Goal: Task Accomplishment & Management: Manage account settings

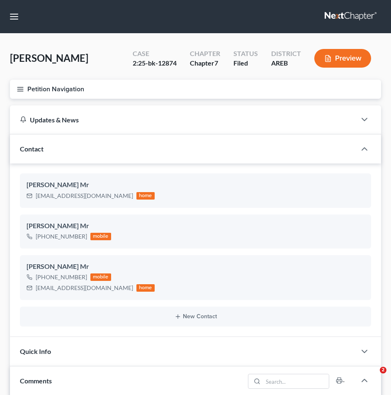
select select "0"
click at [275, 137] on div "Contact" at bounding box center [183, 148] width 346 height 29
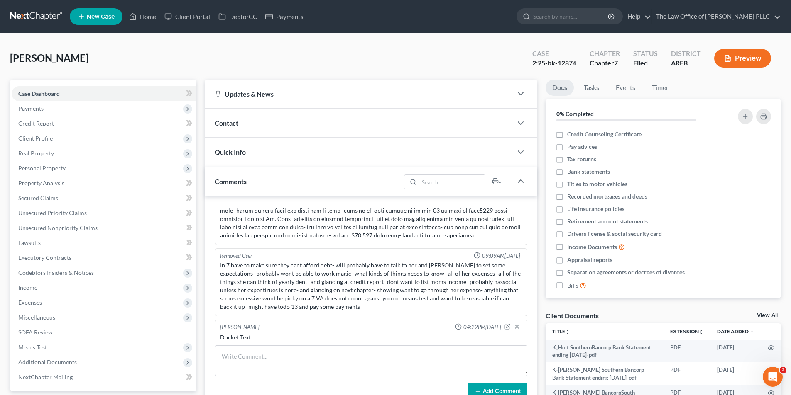
scroll to position [721, 0]
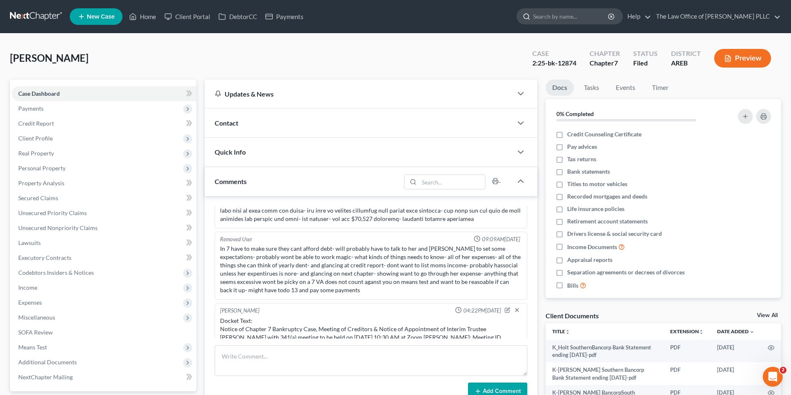
click at [391, 15] on input "search" at bounding box center [571, 16] width 76 height 15
type input "[PERSON_NAME]"
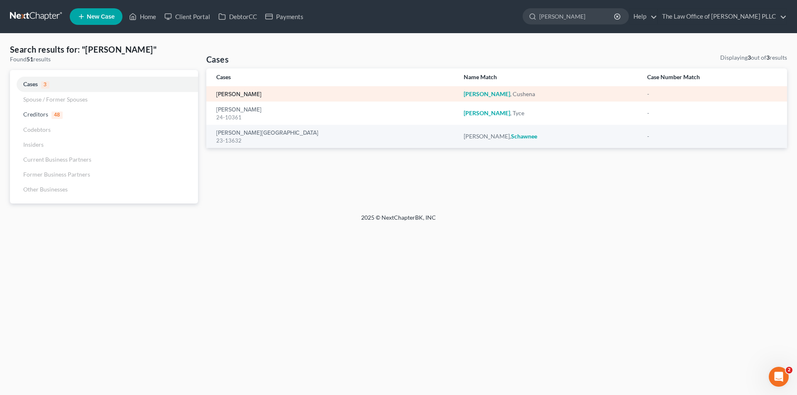
click at [240, 96] on link "[PERSON_NAME]" at bounding box center [238, 95] width 45 height 6
select select "10"
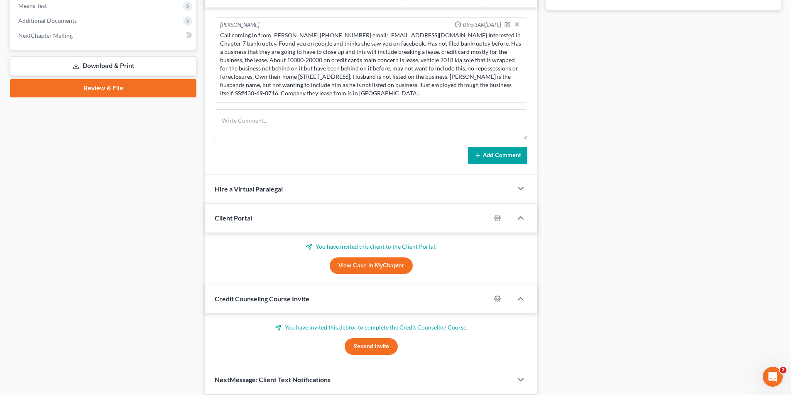
scroll to position [373, 0]
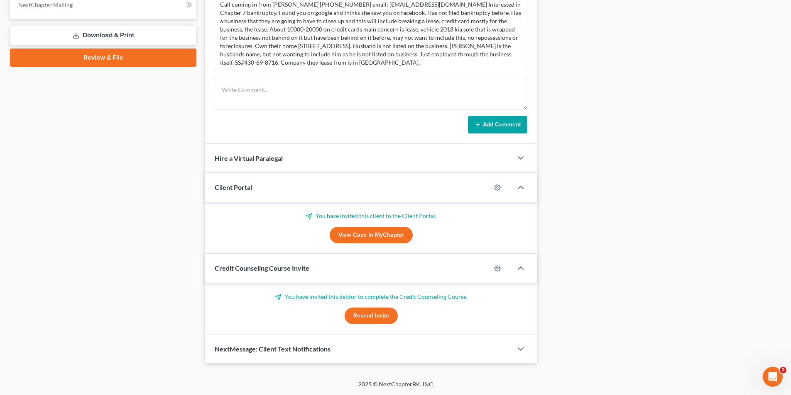
click at [297, 349] on span "NextMessage: Client Text Notifications" at bounding box center [273, 349] width 116 height 8
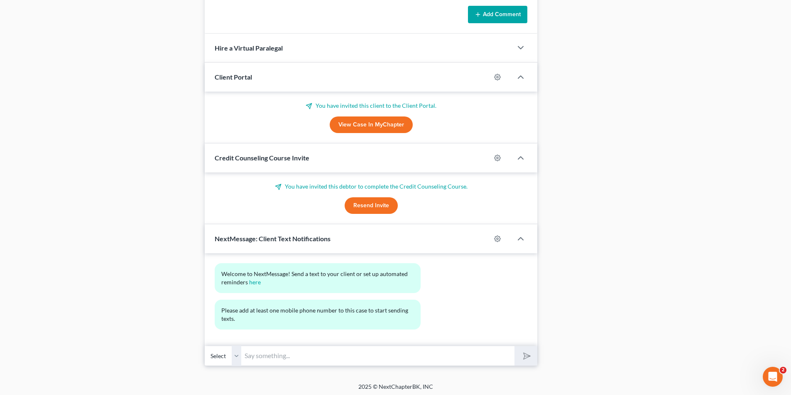
scroll to position [486, 0]
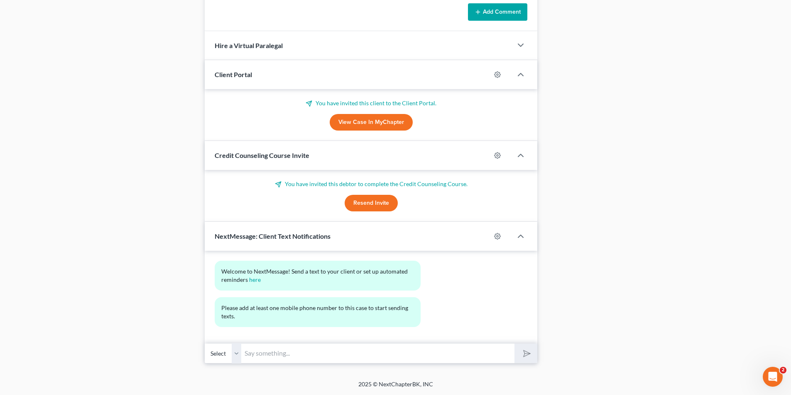
click at [288, 356] on input "text" at bounding box center [377, 354] width 273 height 20
click at [391, 346] on div "Select I added you on for this afternoon. Hopefully she will see it. If not cal…" at bounding box center [371, 354] width 332 height 20
click at [348, 353] on input "I added you on for this afternoon." at bounding box center [377, 354] width 273 height 20
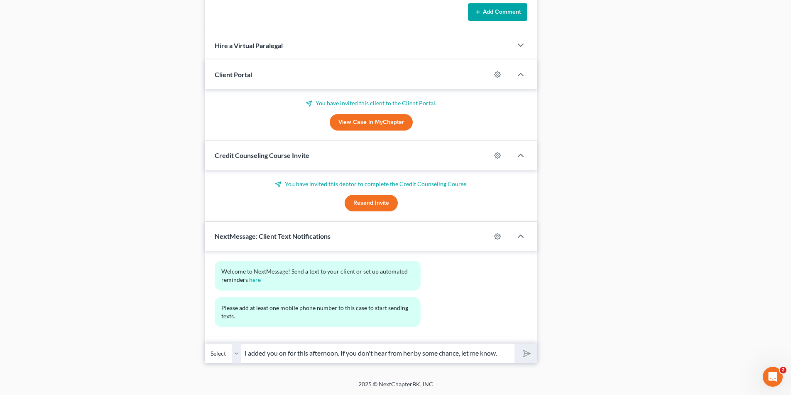
type input "I added you on for this afternoon. If you don't hear from her by some chance, l…"
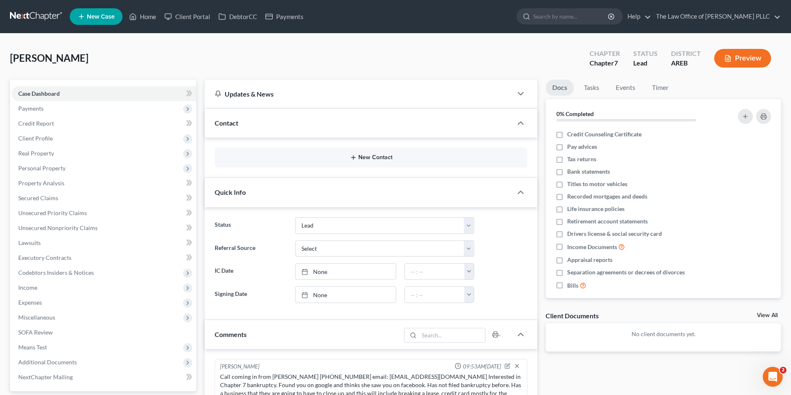
click at [359, 156] on button "New Contact" at bounding box center [370, 157] width 299 height 7
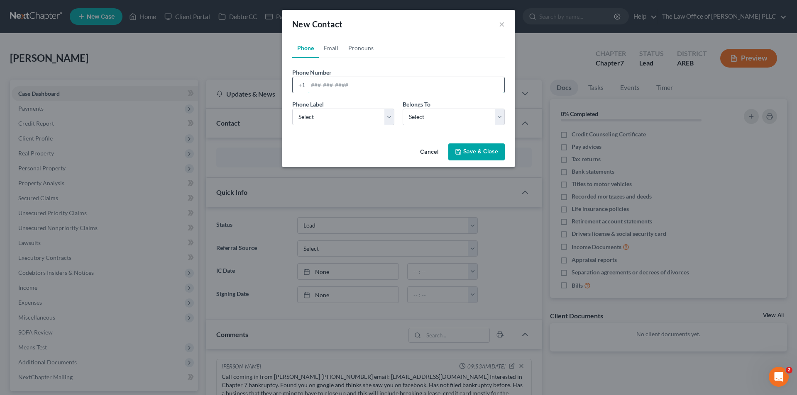
click at [313, 83] on input "tel" at bounding box center [406, 85] width 196 height 16
type input "[PHONE_NUMBER]"
click at [342, 118] on select "Select Mobile Home Work Other" at bounding box center [343, 117] width 102 height 17
select select "0"
click at [292, 109] on select "Select Mobile Home Work Other" at bounding box center [343, 117] width 102 height 17
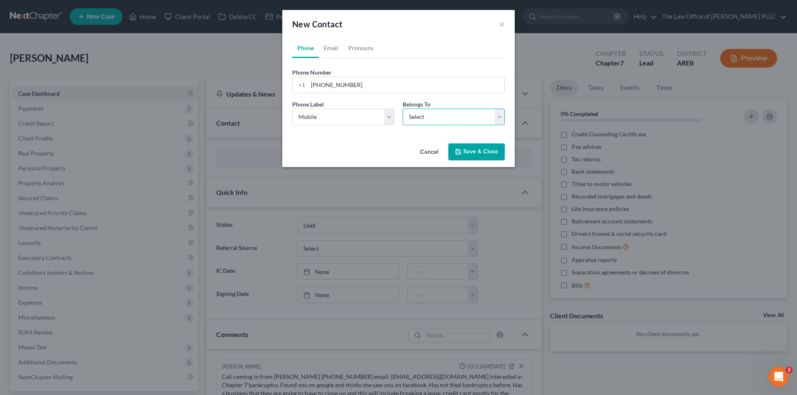
click at [391, 115] on select "Select Client Other" at bounding box center [454, 117] width 102 height 17
select select "0"
click at [391, 109] on select "Select Client Other" at bounding box center [454, 117] width 102 height 17
click at [391, 154] on button "Save & Close" at bounding box center [476, 152] width 56 height 17
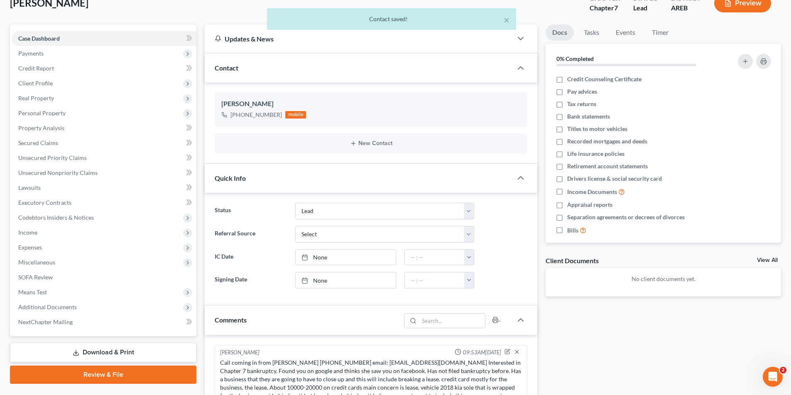
scroll to position [207, 0]
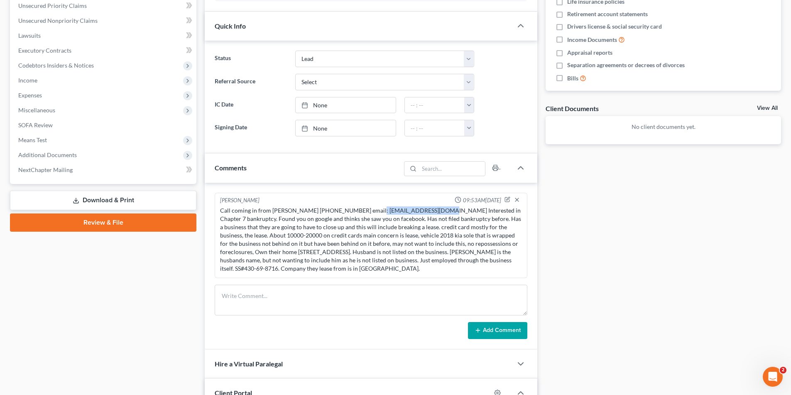
drag, startPoint x: 362, startPoint y: 211, endPoint x: 425, endPoint y: 212, distance: 63.1
click at [391, 212] on div "Call coming in from [PERSON_NAME] [PHONE_NUMBER] email: [EMAIL_ADDRESS][DOMAIN_…" at bounding box center [371, 240] width 302 height 66
copy div "[EMAIL_ADDRESS][DOMAIN_NAME]"
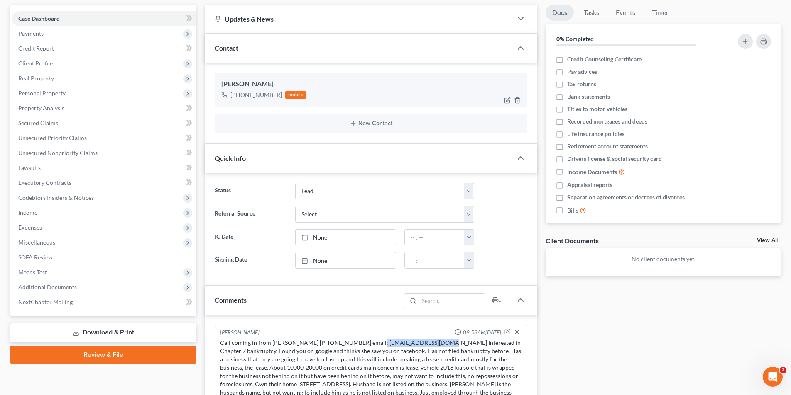
scroll to position [41, 0]
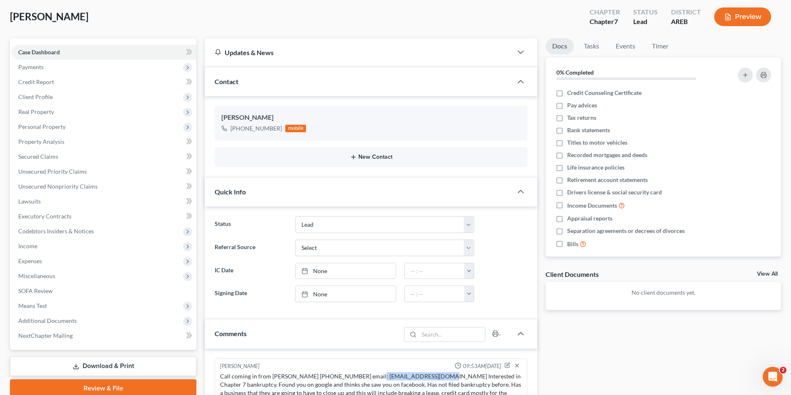
click at [360, 154] on button "New Contact" at bounding box center [370, 157] width 299 height 7
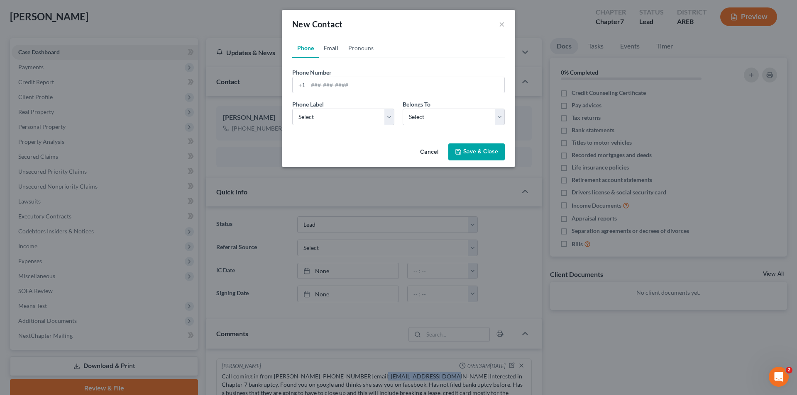
click at [330, 44] on link "Email" at bounding box center [331, 48] width 24 height 20
click at [317, 84] on input "email" at bounding box center [406, 85] width 196 height 16
paste input "[EMAIL_ADDRESS][DOMAIN_NAME]"
type input "[EMAIL_ADDRESS][DOMAIN_NAME]"
click at [306, 115] on select "Select Home Work Other" at bounding box center [343, 117] width 102 height 17
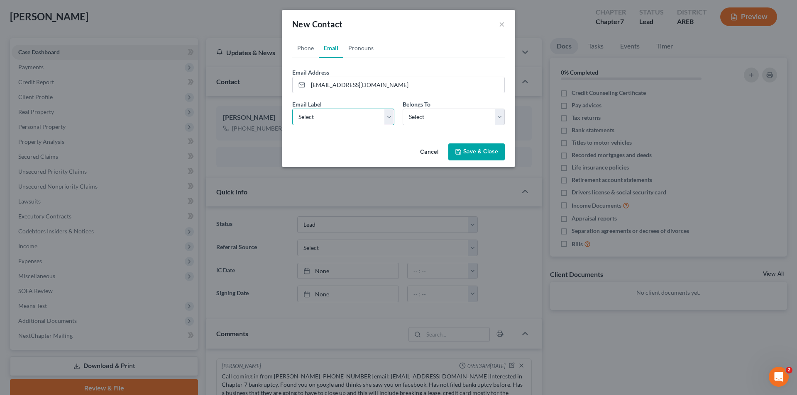
select select "0"
click at [292, 109] on select "Select Home Work Other" at bounding box center [343, 117] width 102 height 17
click at [391, 114] on select "Select Client Other" at bounding box center [454, 117] width 102 height 17
select select "0"
click at [391, 109] on select "Select Client Other" at bounding box center [454, 117] width 102 height 17
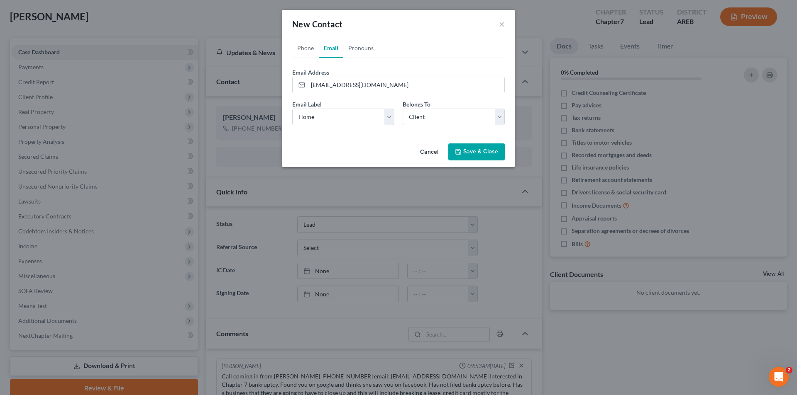
click at [391, 151] on button "Save & Close" at bounding box center [476, 152] width 56 height 17
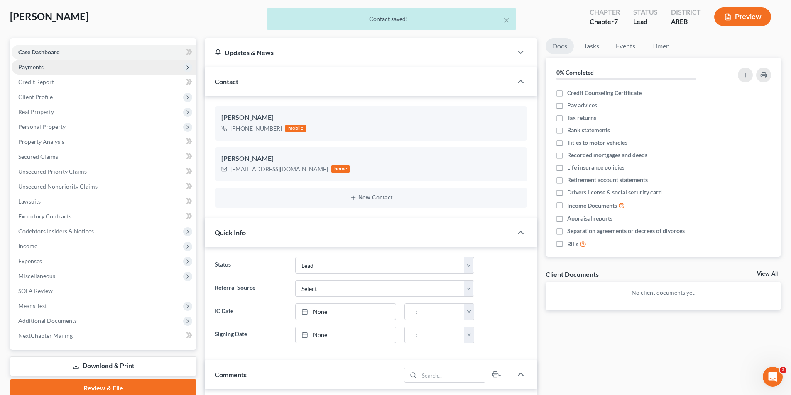
click at [49, 62] on span "Payments" at bounding box center [104, 67] width 185 height 15
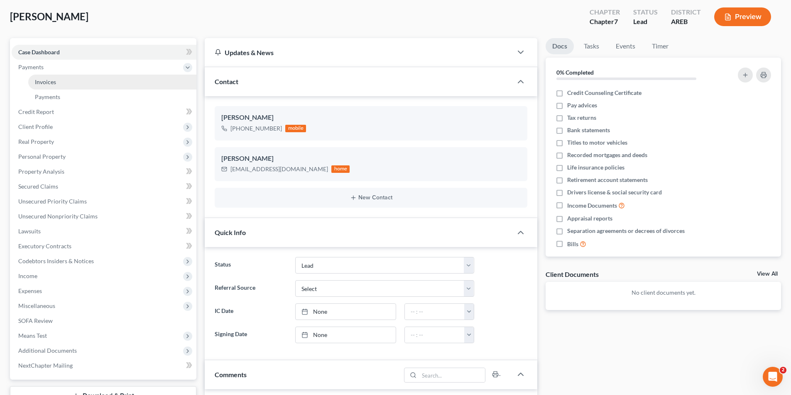
click at [51, 79] on span "Invoices" at bounding box center [45, 81] width 21 height 7
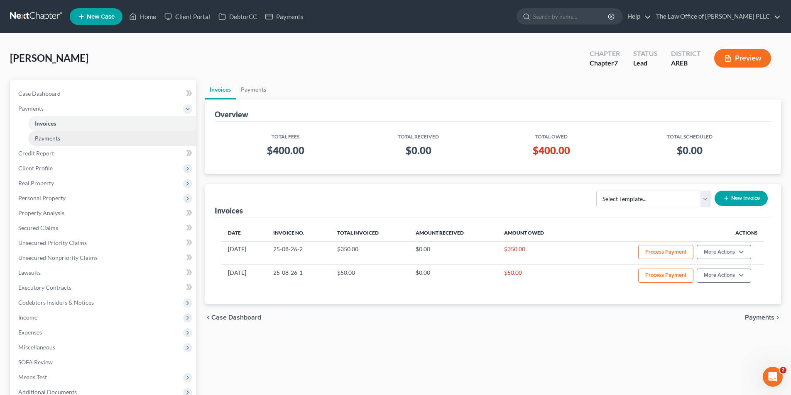
click at [47, 142] on span "Payments" at bounding box center [47, 138] width 25 height 7
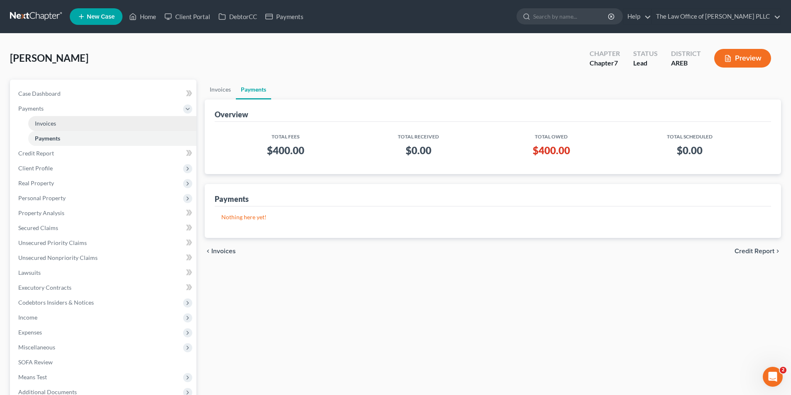
click at [51, 122] on span "Invoices" at bounding box center [45, 123] width 21 height 7
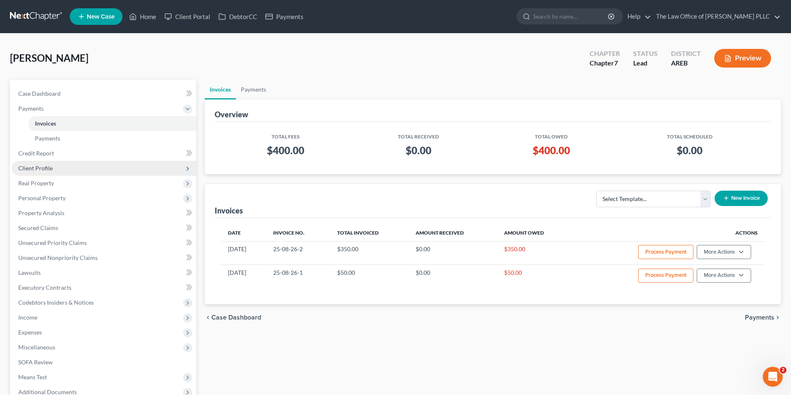
click at [43, 167] on span "Client Profile" at bounding box center [35, 168] width 34 height 7
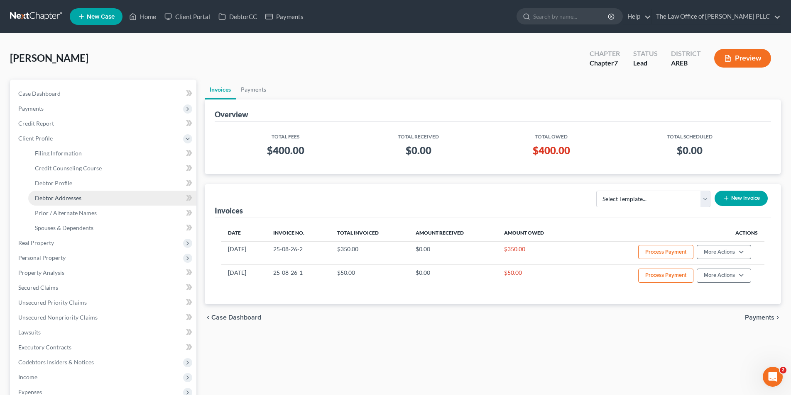
click at [53, 200] on span "Debtor Addresses" at bounding box center [58, 198] width 46 height 7
select select "0"
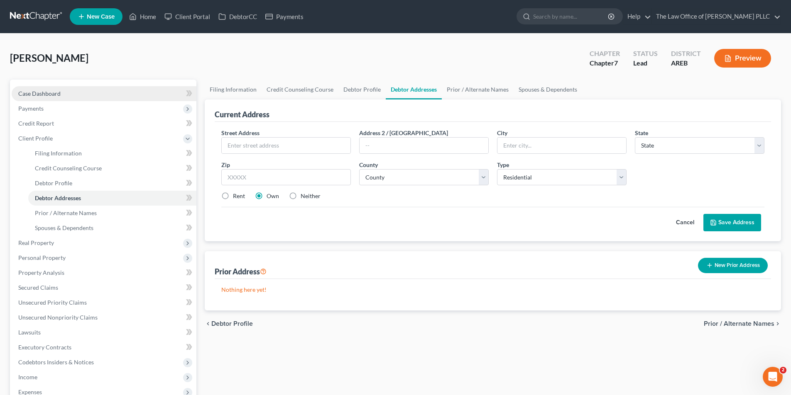
click at [41, 94] on span "Case Dashboard" at bounding box center [39, 93] width 42 height 7
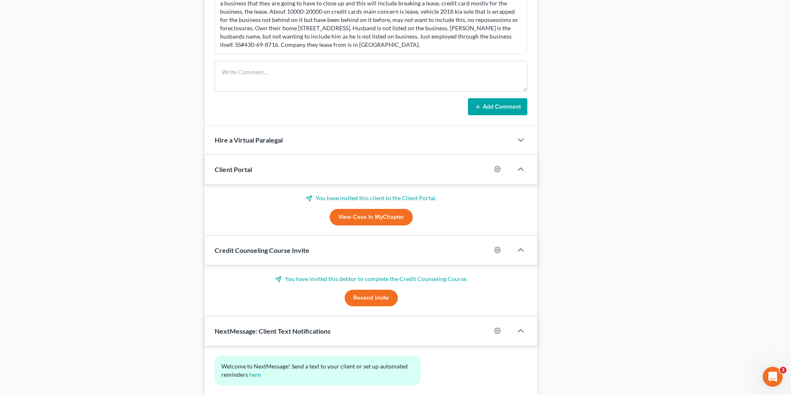
scroll to position [531, 0]
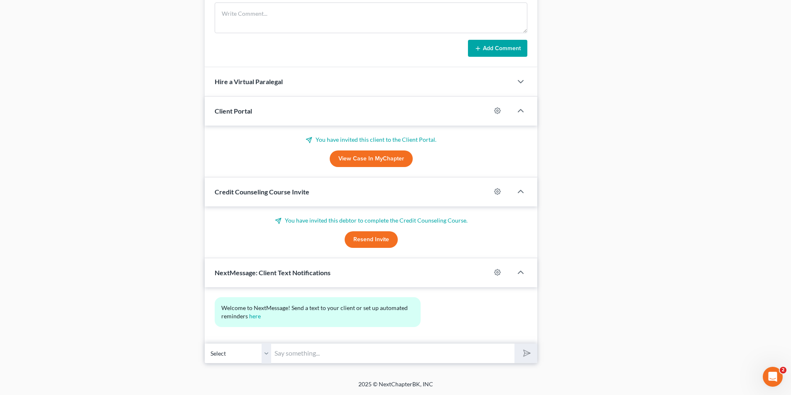
click at [281, 357] on input "text" at bounding box center [392, 354] width 243 height 20
type input "I've added you to the schedule for this afternoon. If you don't hear from her p…"
click at [391, 344] on button "submit" at bounding box center [525, 354] width 23 height 20
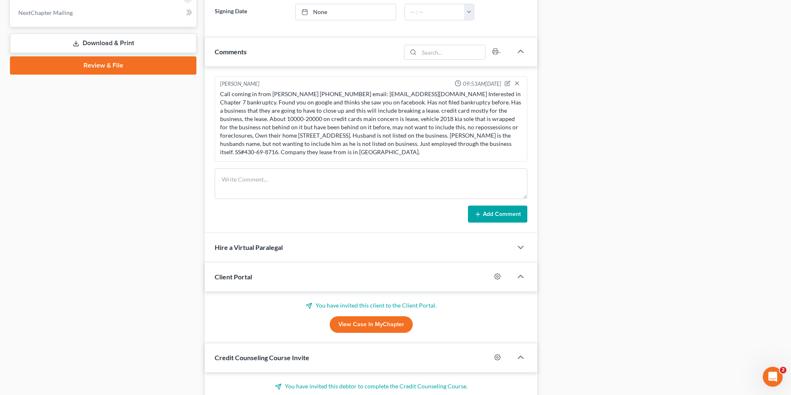
scroll to position [157, 0]
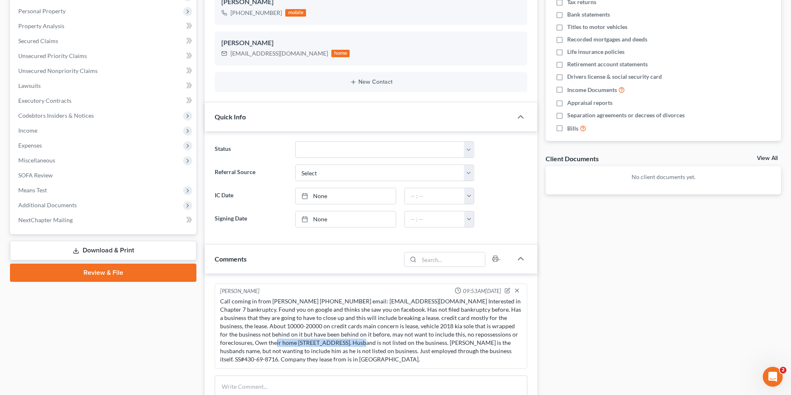
drag, startPoint x: 221, startPoint y: 344, endPoint x: 303, endPoint y: 345, distance: 82.2
click at [303, 345] on div "Call coming in from [PERSON_NAME] [PHONE_NUMBER] email: [EMAIL_ADDRESS][DOMAIN_…" at bounding box center [371, 331] width 302 height 66
copy div "[STREET_ADDRESS],"
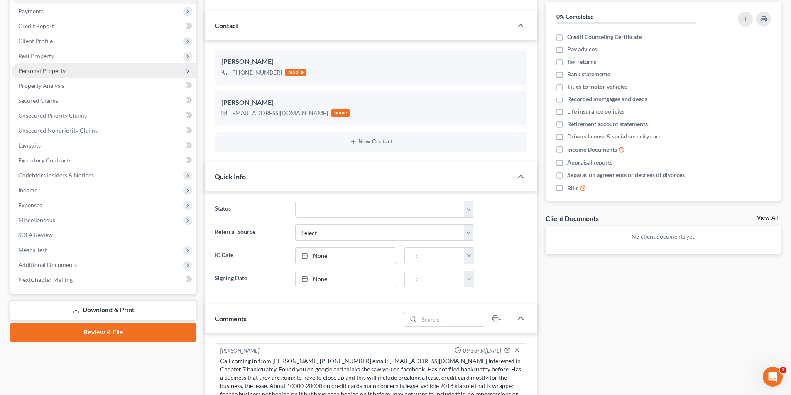
scroll to position [0, 0]
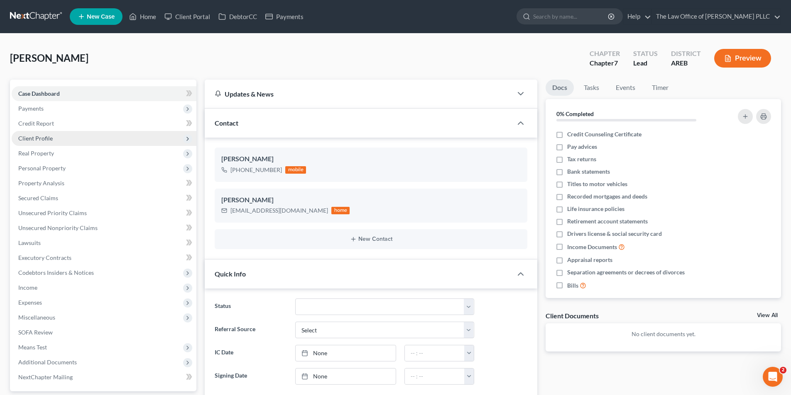
click at [39, 137] on span "Client Profile" at bounding box center [35, 138] width 34 height 7
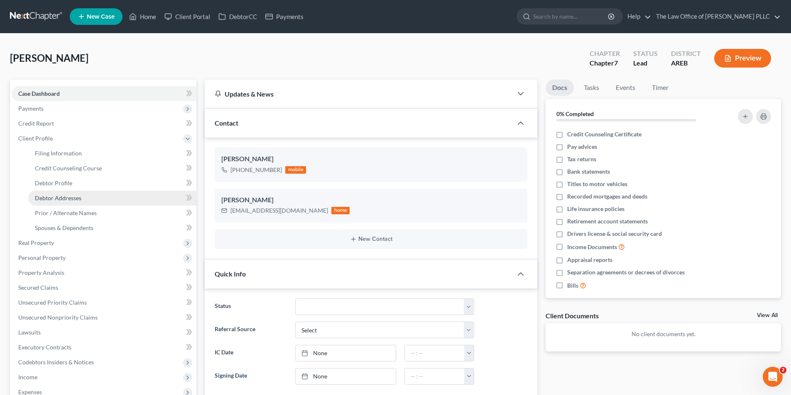
click at [55, 198] on span "Debtor Addresses" at bounding box center [58, 198] width 46 height 7
select select "0"
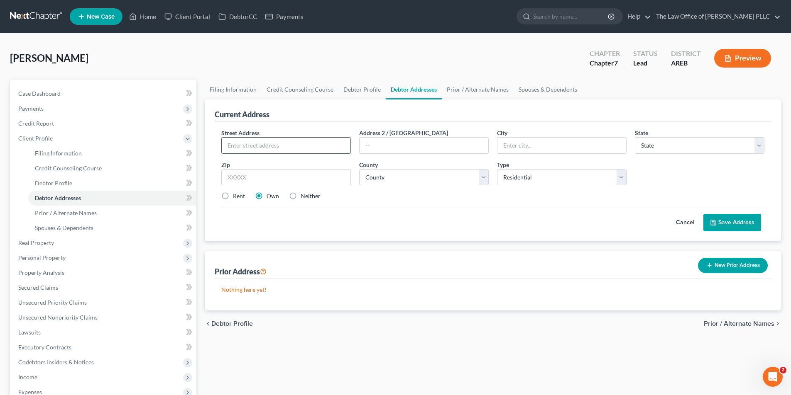
click at [225, 145] on input "text" at bounding box center [286, 146] width 129 height 16
paste input "[STREET_ADDRESS],"
type input "[STREET_ADDRESS]"
click at [391, 142] on input "text" at bounding box center [561, 146] width 129 height 16
type input "[PERSON_NAME]"
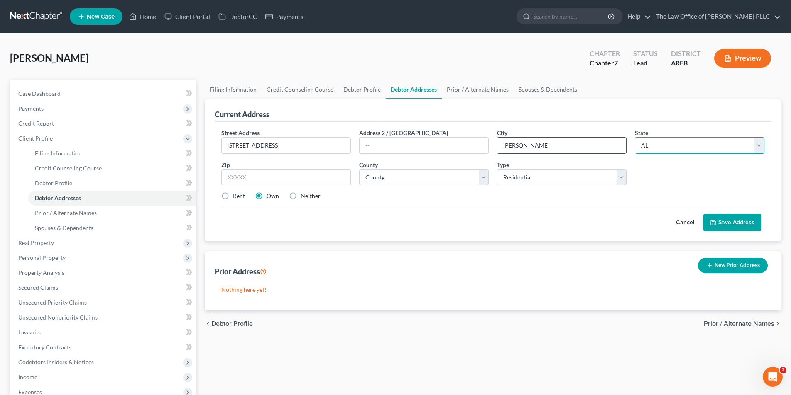
select select "2"
type input "72019"
click at [391, 144] on input "[GEOGRAPHIC_DATA]" at bounding box center [561, 146] width 129 height 16
drag, startPoint x: 556, startPoint y: 144, endPoint x: 479, endPoint y: 144, distance: 76.8
click at [391, 144] on div "Street Address * [STREET_ADDRESS] Address 2 / [GEOGRAPHIC_DATA] * [GEOGRAPHIC_D…" at bounding box center [492, 168] width 551 height 79
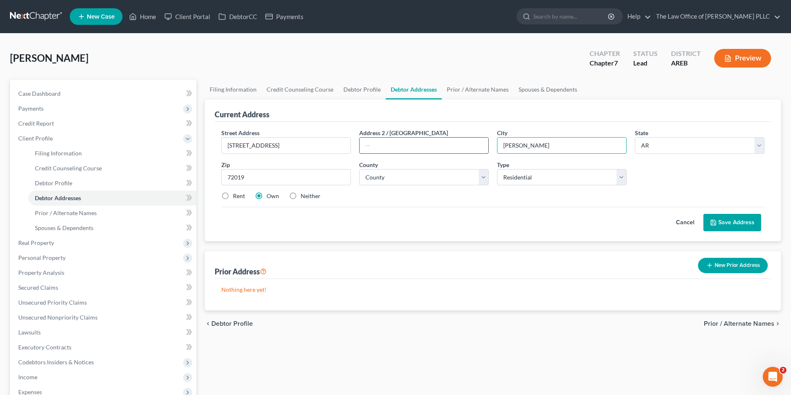
type input "[PERSON_NAME]"
click at [386, 174] on select "County [US_STATE][GEOGRAPHIC_DATA] [GEOGRAPHIC_DATA] [GEOGRAPHIC_DATA] [GEOGRAP…" at bounding box center [423, 177] width 129 height 17
click at [359, 169] on select "County [US_STATE][GEOGRAPHIC_DATA] [GEOGRAPHIC_DATA] [GEOGRAPHIC_DATA] [GEOGRAP…" at bounding box center [423, 177] width 129 height 17
click at [391, 180] on select "Select Residential Mailing Rental Business" at bounding box center [561, 177] width 129 height 17
click at [391, 169] on select "Select Residential Mailing Rental Business" at bounding box center [561, 177] width 129 height 17
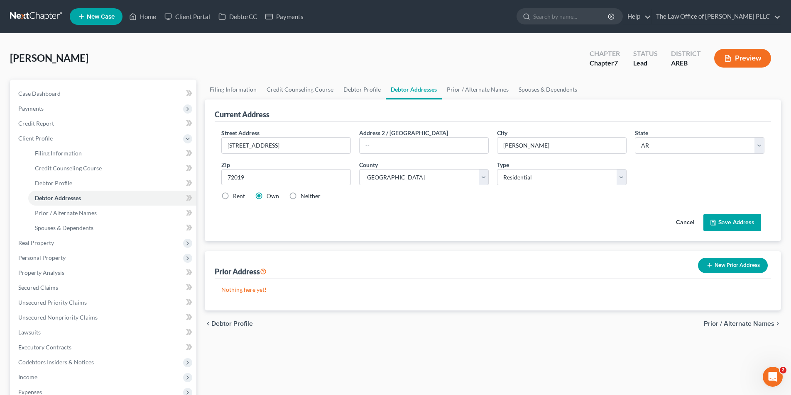
click at [391, 212] on div "Cancel Save Address" at bounding box center [492, 219] width 543 height 24
click at [391, 176] on select "County [US_STATE][GEOGRAPHIC_DATA] [GEOGRAPHIC_DATA] [GEOGRAPHIC_DATA] [GEOGRAP…" at bounding box center [423, 177] width 129 height 17
select select "61"
click at [359, 169] on select "County [US_STATE][GEOGRAPHIC_DATA] [GEOGRAPHIC_DATA] [GEOGRAPHIC_DATA] [GEOGRAP…" at bounding box center [423, 177] width 129 height 17
click at [391, 221] on button "Save Address" at bounding box center [732, 222] width 58 height 17
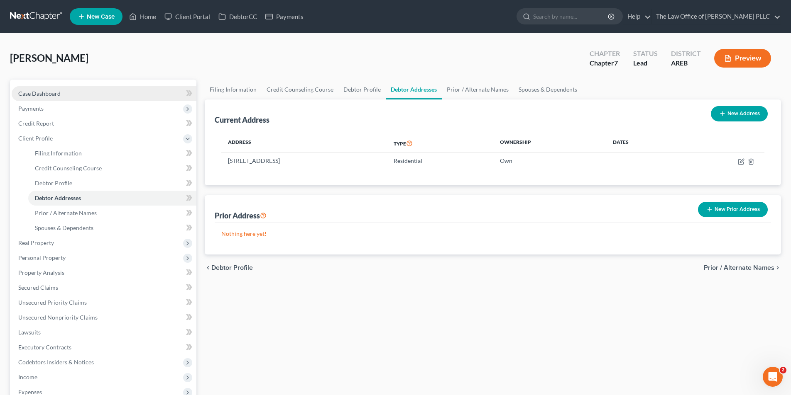
click at [43, 94] on span "Case Dashboard" at bounding box center [39, 93] width 42 height 7
select select "10"
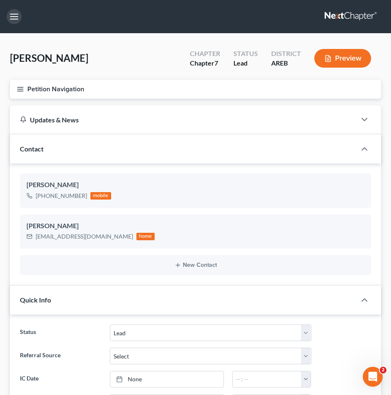
click at [13, 15] on button "button" at bounding box center [14, 16] width 15 height 15
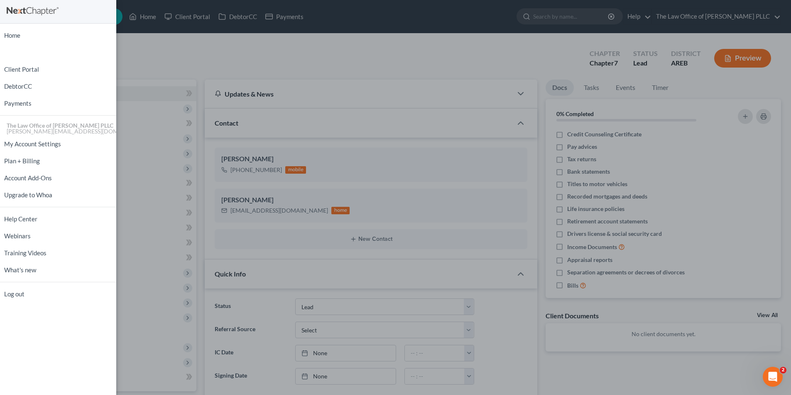
click at [391, 17] on div "Home New Case Client Portal DebtorCC Payments The Law Office of [PERSON_NAME] P…" at bounding box center [395, 197] width 791 height 395
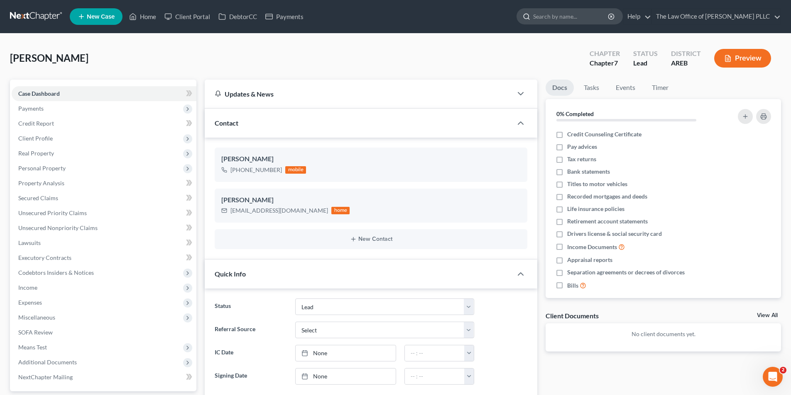
click at [391, 18] on input "search" at bounding box center [571, 16] width 76 height 15
type input "[PERSON_NAME]"
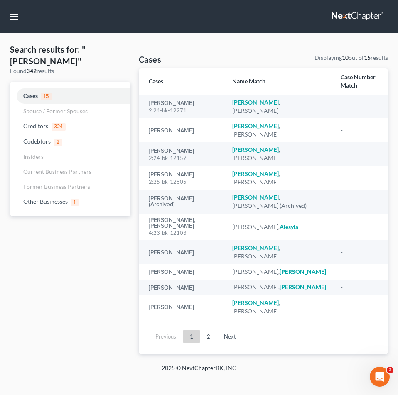
drag, startPoint x: 290, startPoint y: 19, endPoint x: 239, endPoint y: 0, distance: 55.3
click at [174, 21] on nav "Home New Case Client Portal DebtorCC Payments The Law Office of [PERSON_NAME] P…" at bounding box center [199, 16] width 398 height 33
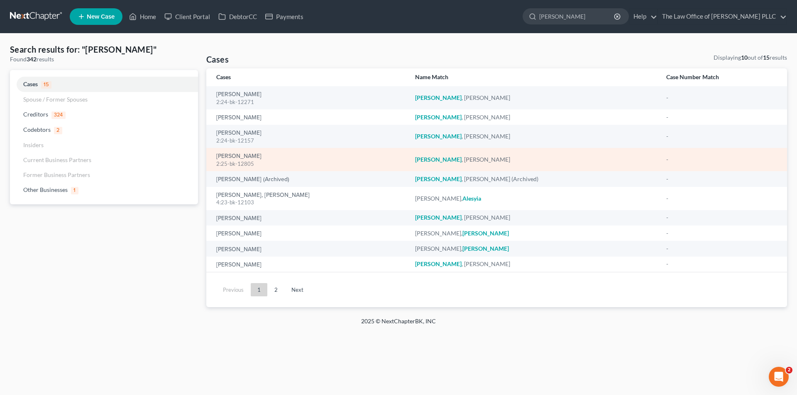
click at [264, 152] on div "[PERSON_NAME] 2:25-bk-12805" at bounding box center [308, 160] width 185 height 16
click at [261, 157] on link "[PERSON_NAME]" at bounding box center [238, 157] width 45 height 6
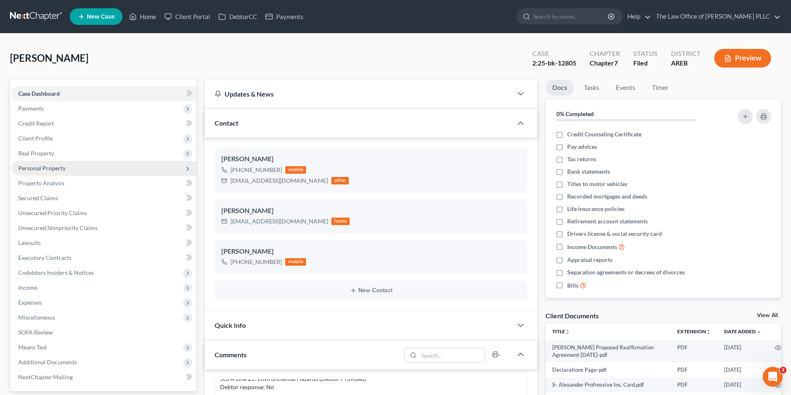
scroll to position [619, 0]
click at [45, 125] on span "Credit Report" at bounding box center [36, 123] width 36 height 7
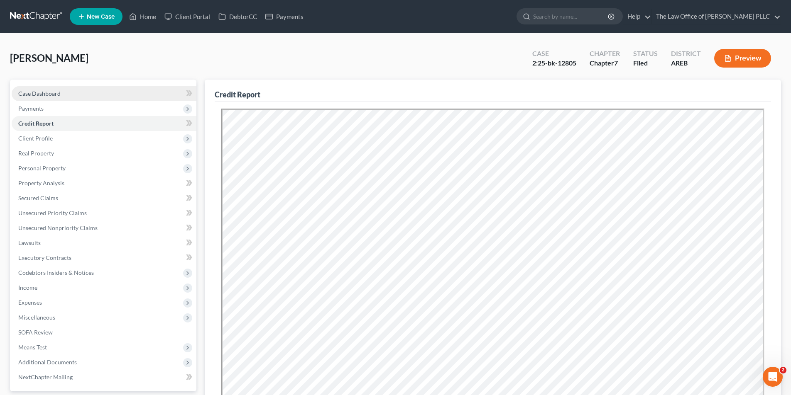
click at [41, 95] on span "Case Dashboard" at bounding box center [39, 93] width 42 height 7
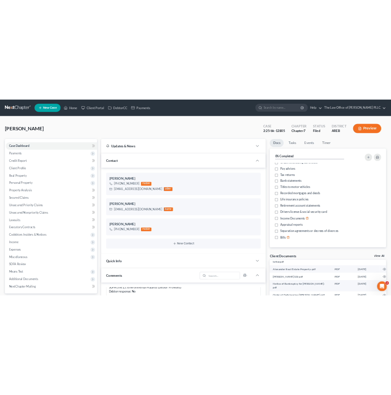
scroll to position [611, 0]
